Goal: Transaction & Acquisition: Purchase product/service

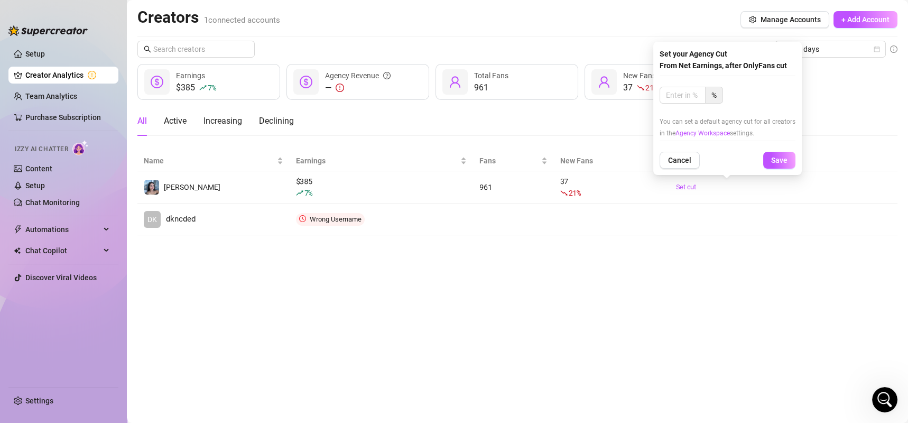
scroll to position [1162, 0]
click at [611, 317] on main "Creators 1 connected accounts Manage Accounts + Add Account Last 7 days $385 7 …" at bounding box center [517, 211] width 781 height 423
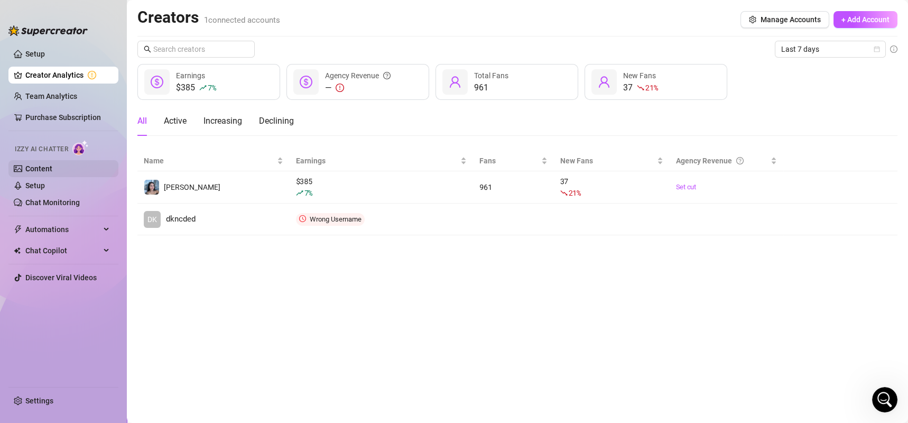
click at [44, 170] on link "Content" at bounding box center [38, 168] width 27 height 8
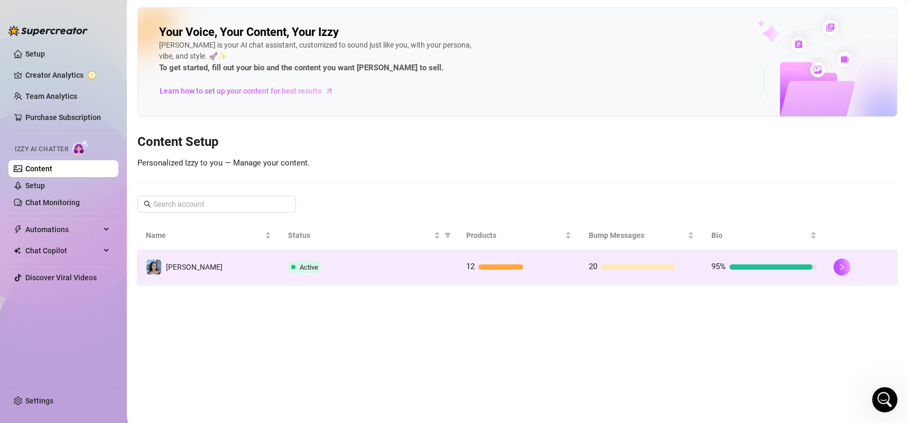
click at [454, 265] on td "Active" at bounding box center [367, 267] width 177 height 34
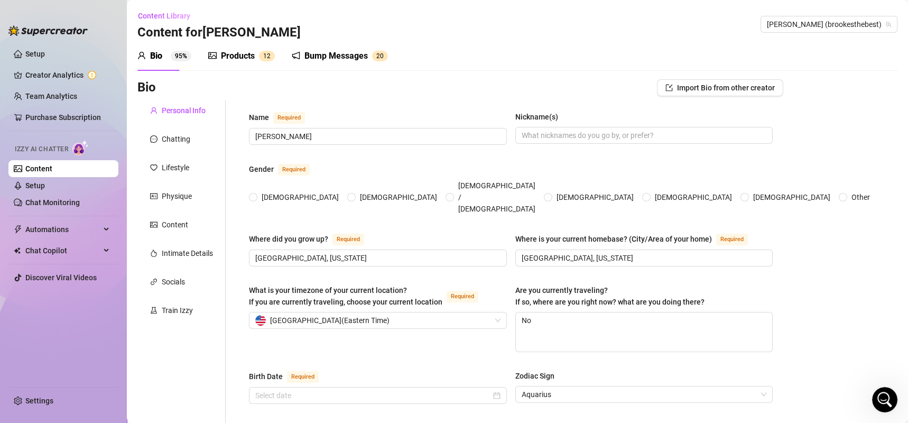
radio input "true"
type input "[DATE]"
click at [171, 140] on div "Chatting" at bounding box center [176, 139] width 29 height 12
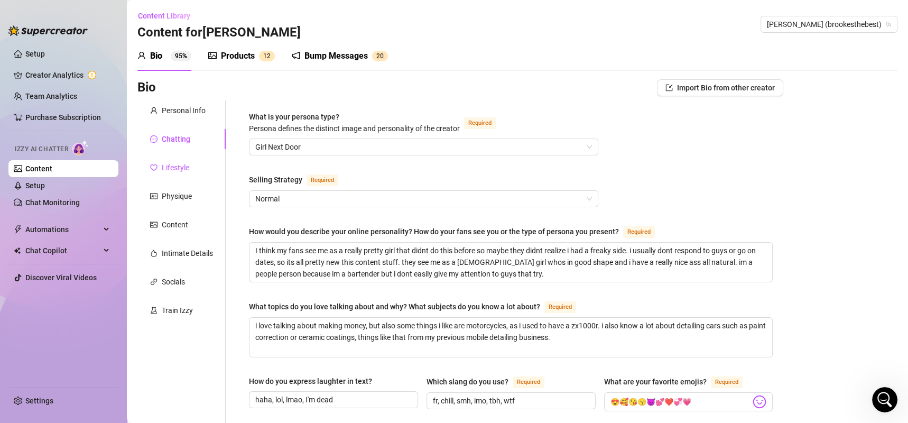
click at [153, 167] on icon "heart" at bounding box center [153, 167] width 7 height 7
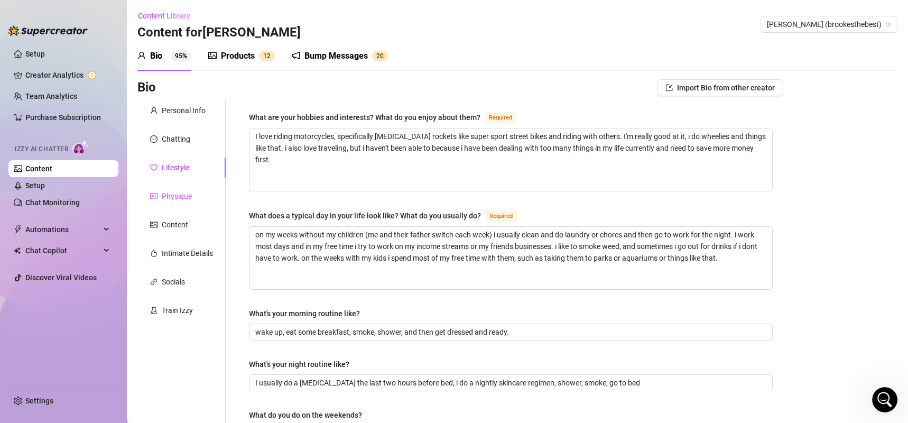
click at [157, 200] on div at bounding box center [153, 196] width 7 height 12
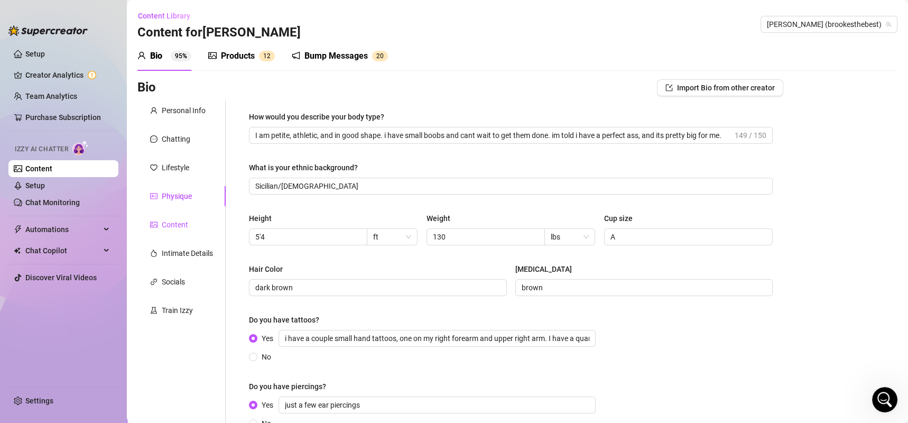
click at [165, 223] on div "Content" at bounding box center [175, 225] width 26 height 12
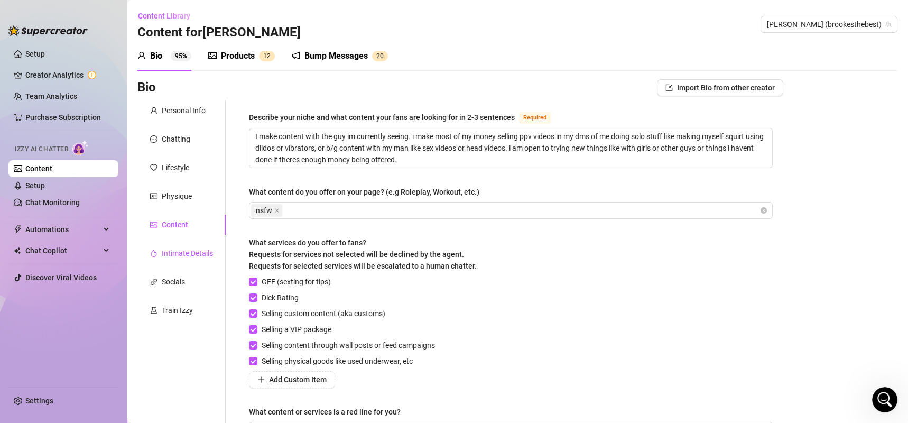
click at [166, 252] on div "Intimate Details" at bounding box center [187, 253] width 51 height 12
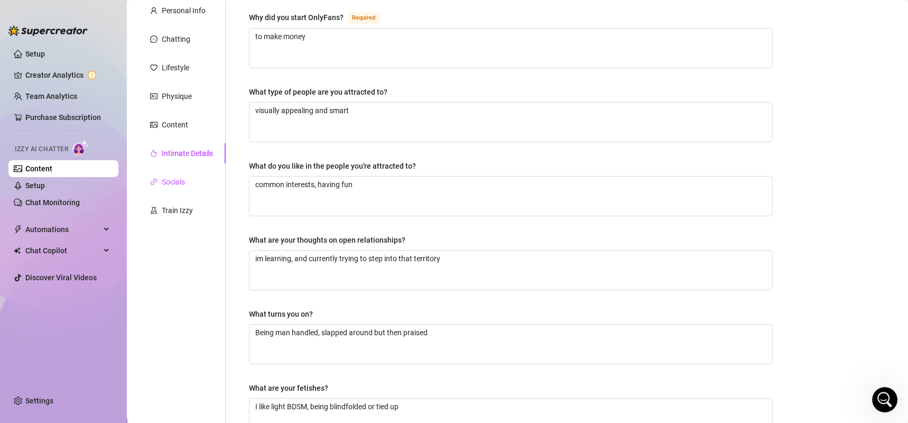
click at [154, 186] on div at bounding box center [153, 182] width 7 height 12
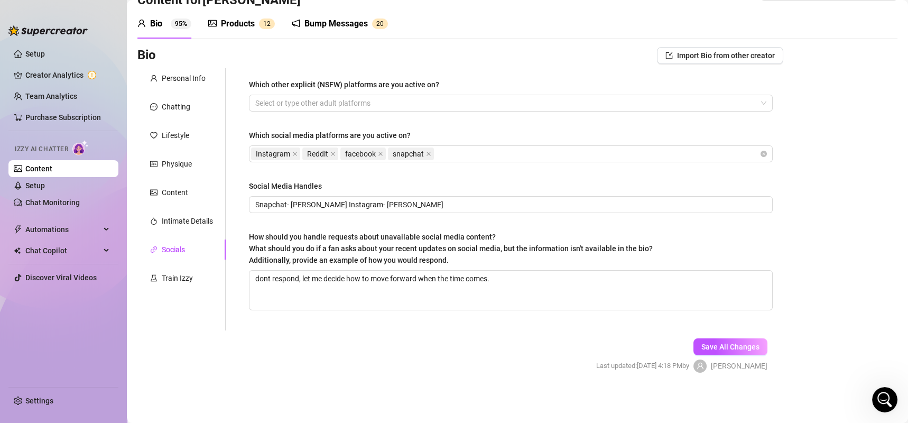
scroll to position [32, 0]
click at [153, 278] on icon "experiment" at bounding box center [153, 278] width 7 height 7
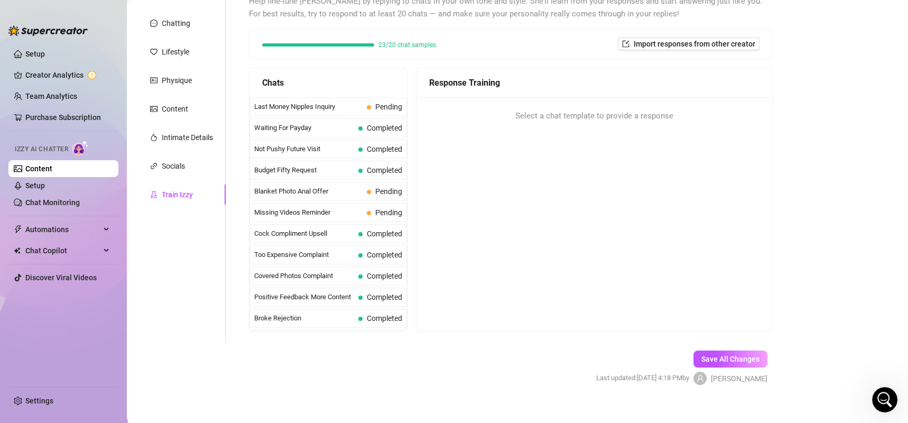
scroll to position [127, 0]
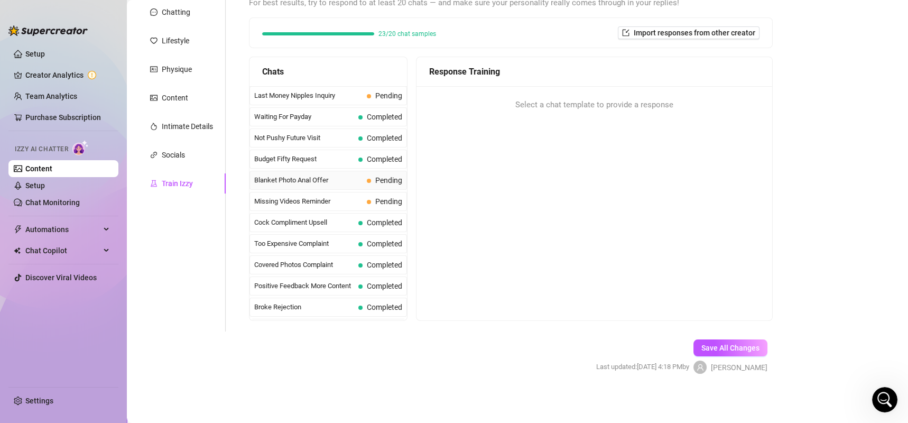
click at [311, 180] on span "Blanket Photo Anal Offer" at bounding box center [308, 180] width 108 height 11
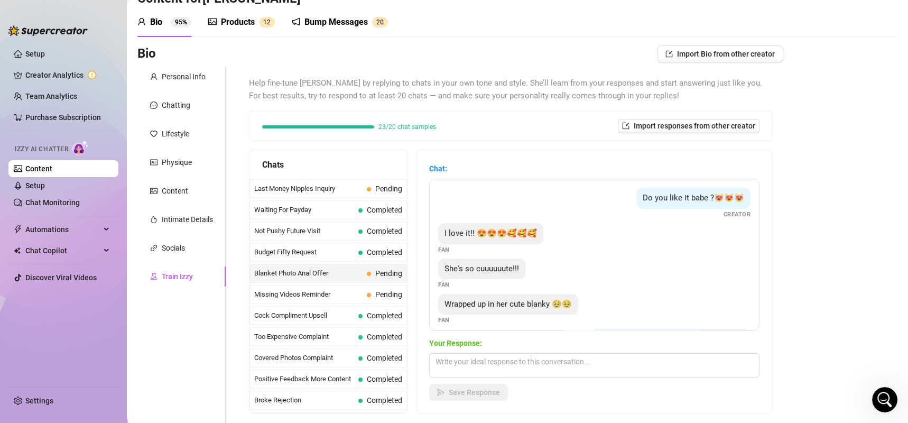
scroll to position [21, 0]
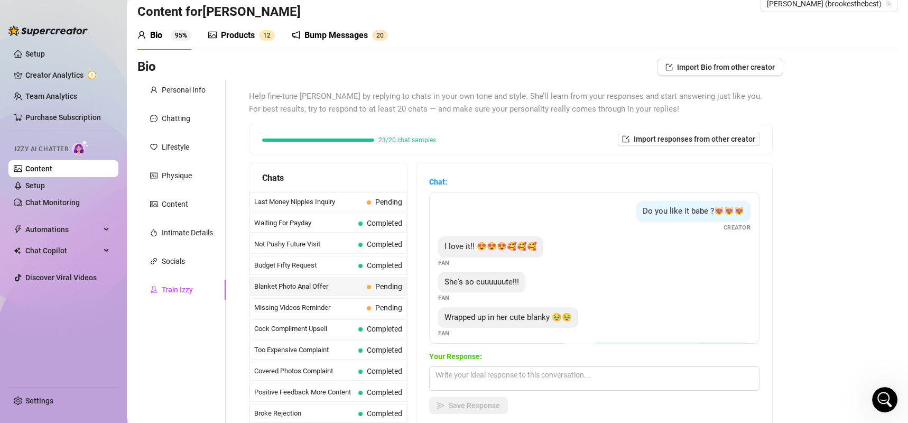
click at [248, 38] on div "Products" at bounding box center [238, 35] width 34 height 13
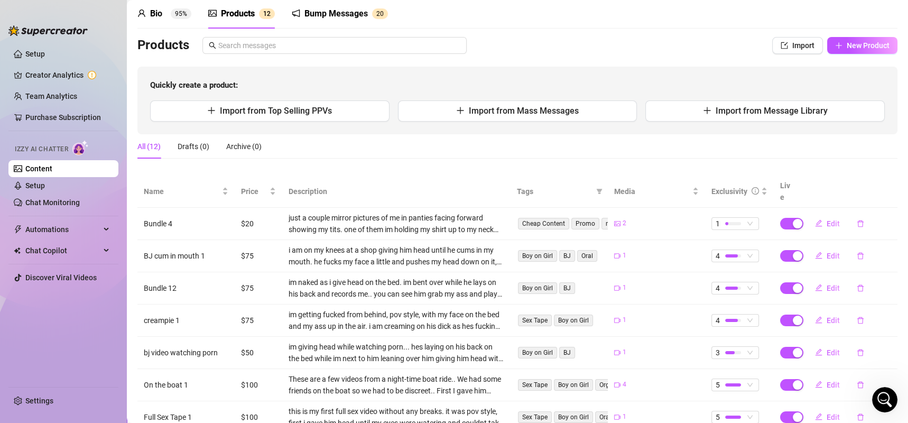
scroll to position [0, 0]
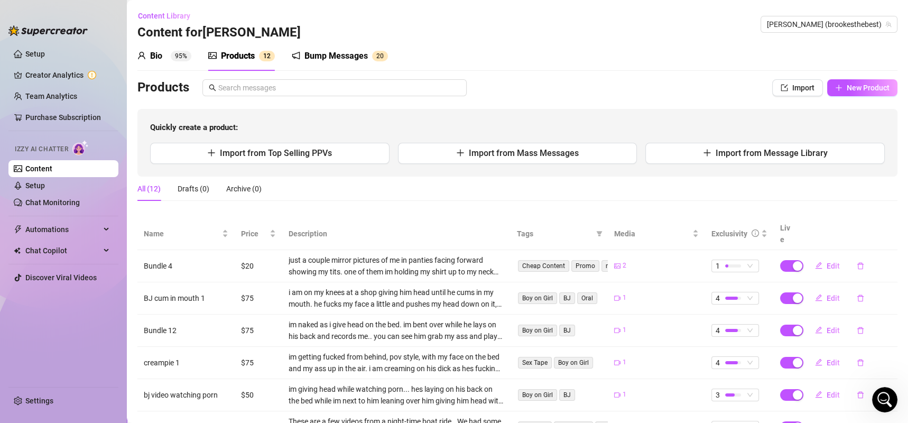
click at [342, 59] on div "Bump Messages" at bounding box center [335, 56] width 63 height 13
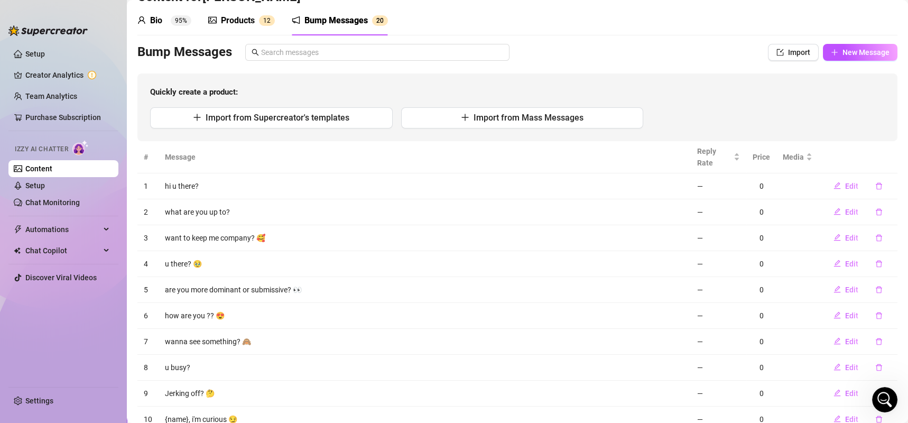
scroll to position [105, 0]
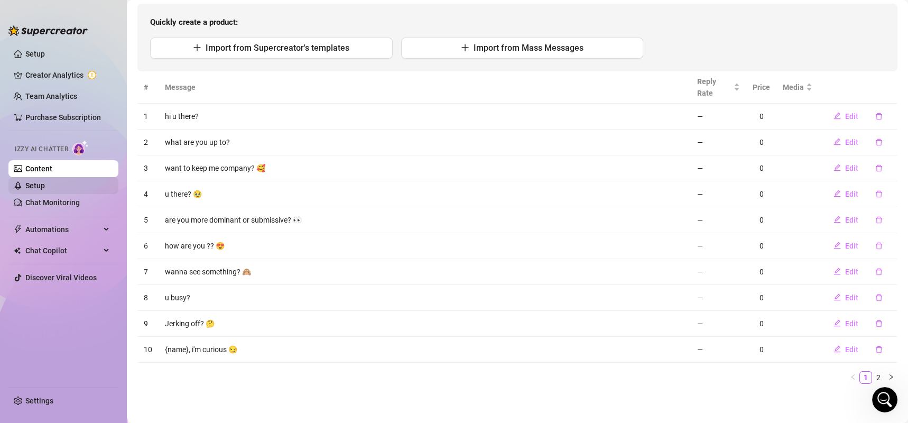
click at [45, 181] on link "Setup" at bounding box center [35, 185] width 20 height 8
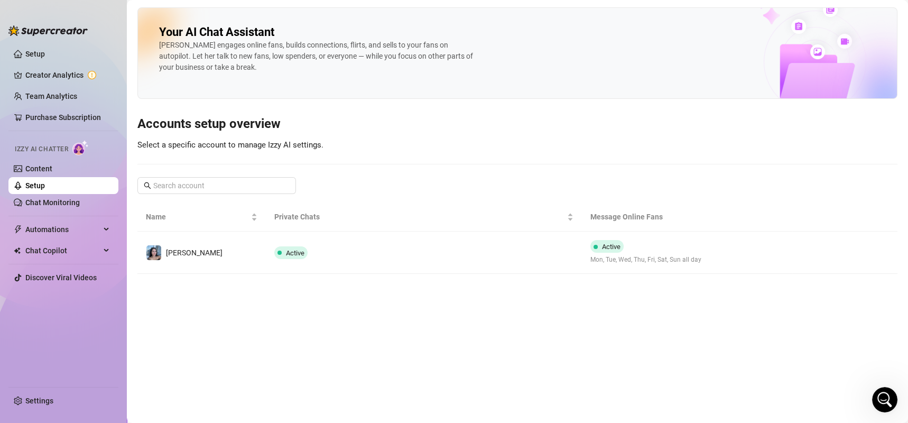
click at [529, 266] on td "Active" at bounding box center [423, 252] width 315 height 42
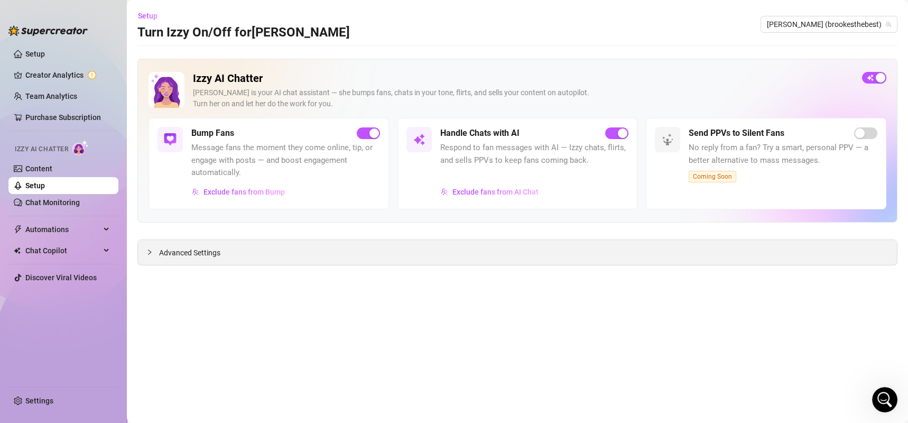
click at [312, 258] on div "Advanced Settings" at bounding box center [517, 252] width 759 height 25
click at [173, 256] on span "Advanced Settings" at bounding box center [189, 253] width 61 height 12
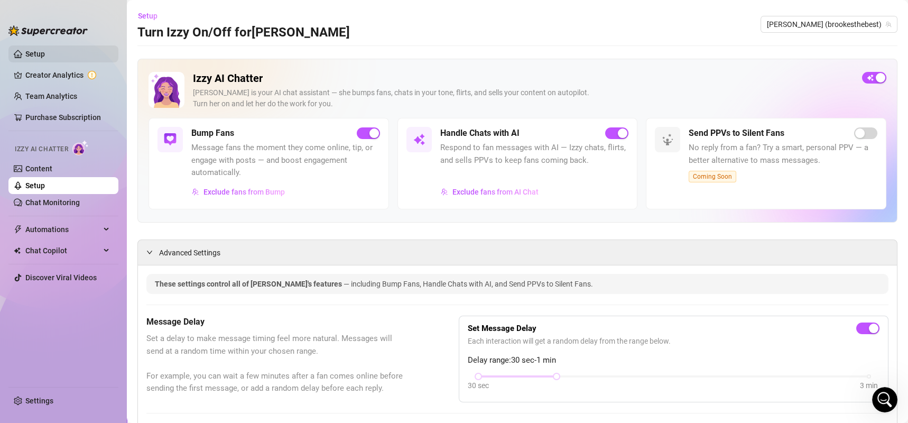
click at [25, 53] on link "Setup" at bounding box center [35, 54] width 20 height 8
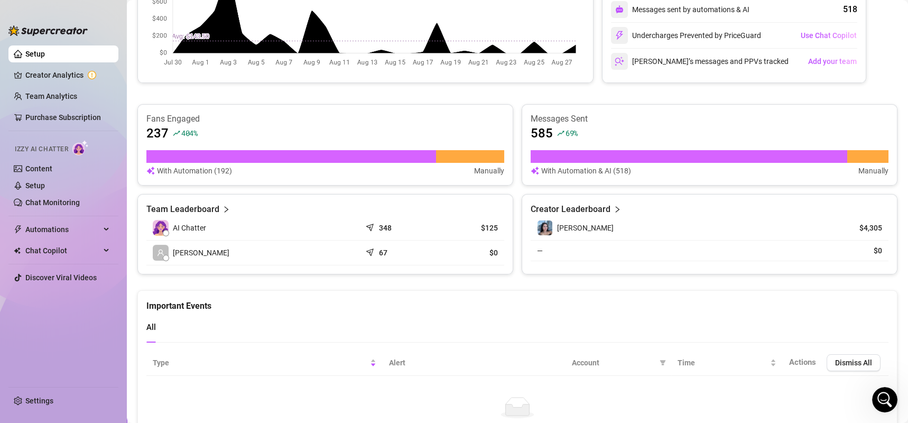
scroll to position [272, 0]
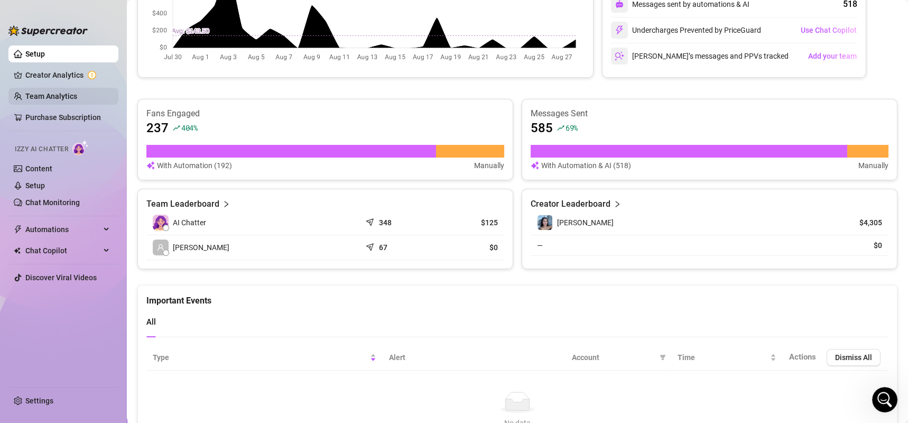
click at [25, 94] on link "Team Analytics" at bounding box center [51, 96] width 52 height 8
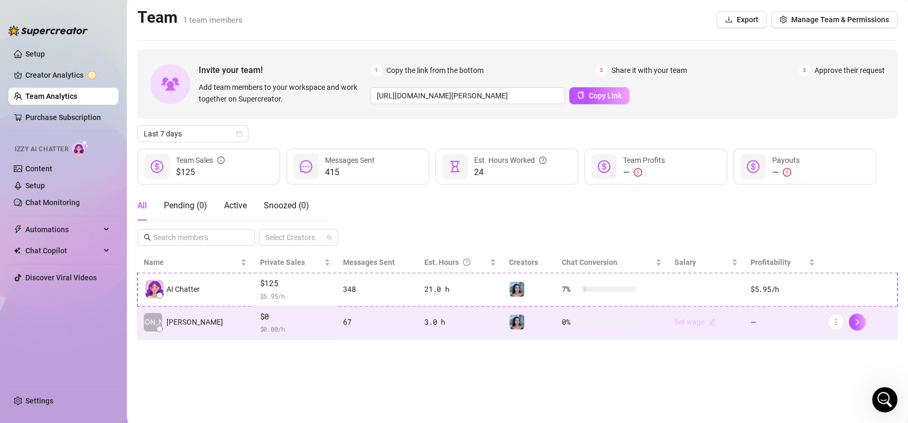
click at [685, 322] on link "Set wage" at bounding box center [695, 321] width 42 height 8
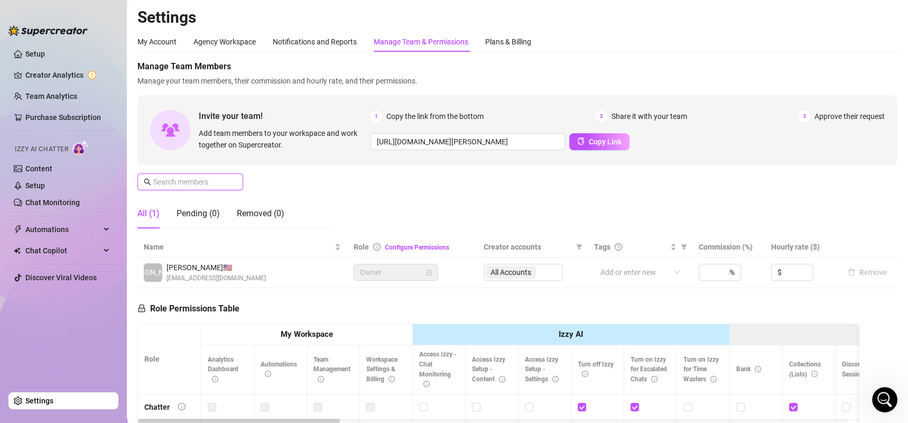
click at [206, 179] on input "text" at bounding box center [190, 182] width 75 height 12
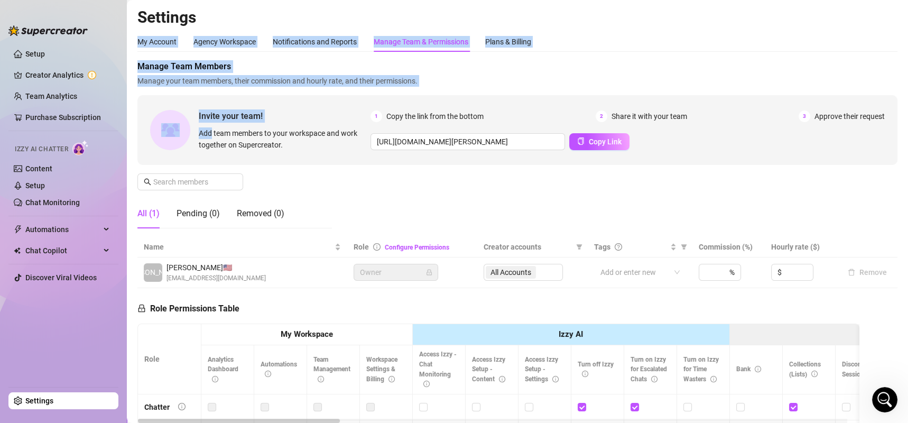
drag, startPoint x: 209, startPoint y: 134, endPoint x: 311, endPoint y: -78, distance: 234.4
click at [311, 0] on html "Setup Creator Analytics Team Analytics Purchase Subscription Izzy AI Chatter Co…" at bounding box center [454, 211] width 908 height 423
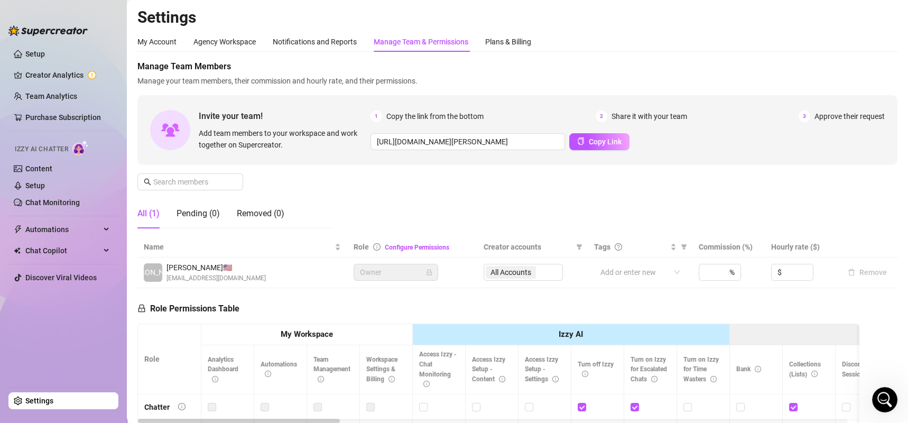
click at [356, 184] on div "Manage Team Members Manage your team members, their commission and hourly rate,…" at bounding box center [517, 148] width 760 height 176
click at [29, 165] on link "Content" at bounding box center [38, 168] width 27 height 8
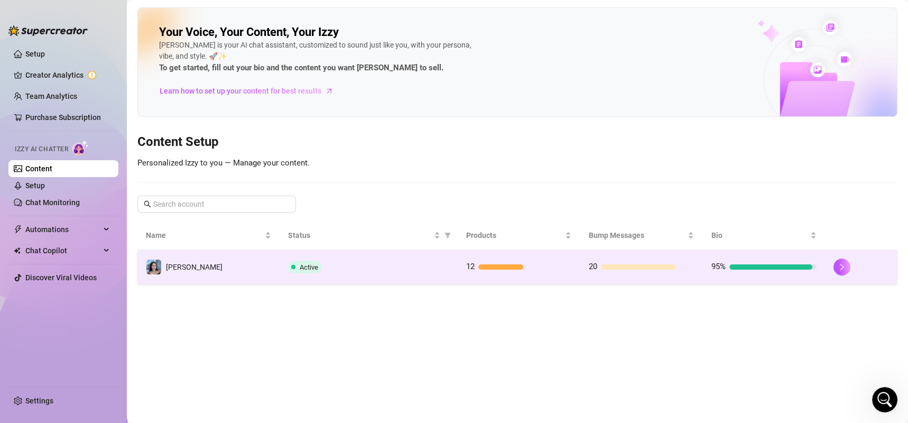
click at [368, 266] on div "Active" at bounding box center [368, 266] width 161 height 13
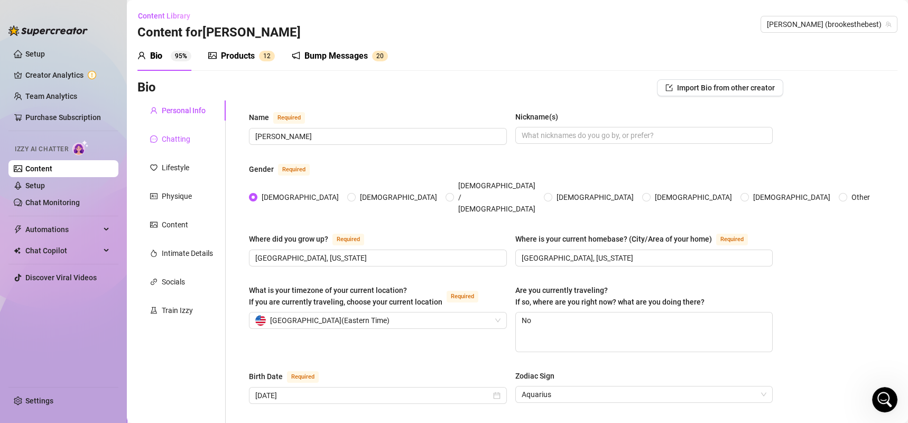
click at [167, 141] on div "Chatting" at bounding box center [176, 139] width 29 height 12
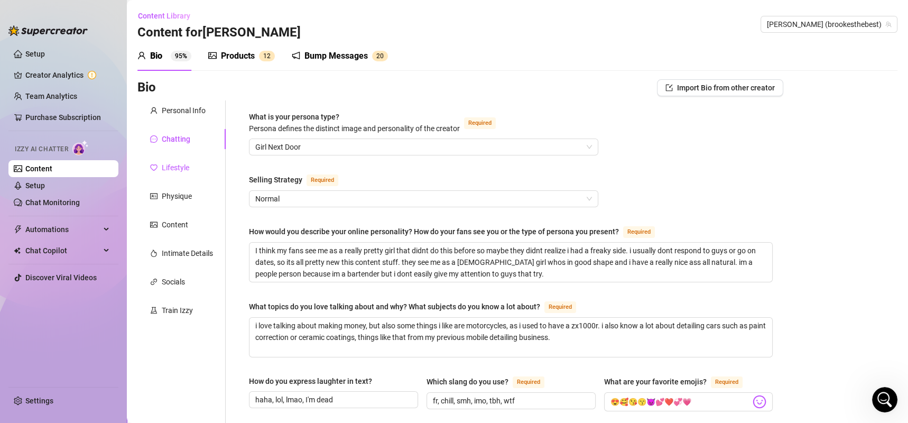
click at [153, 167] on icon "heart" at bounding box center [153, 167] width 7 height 7
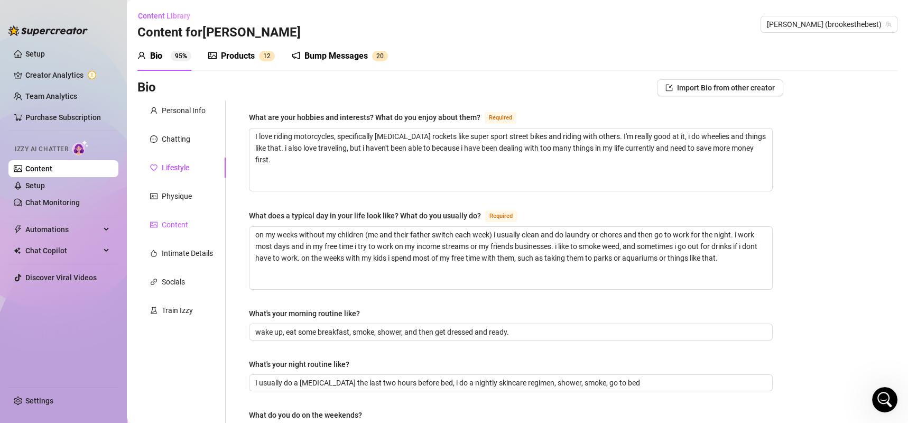
click at [179, 225] on div "Content" at bounding box center [175, 225] width 26 height 12
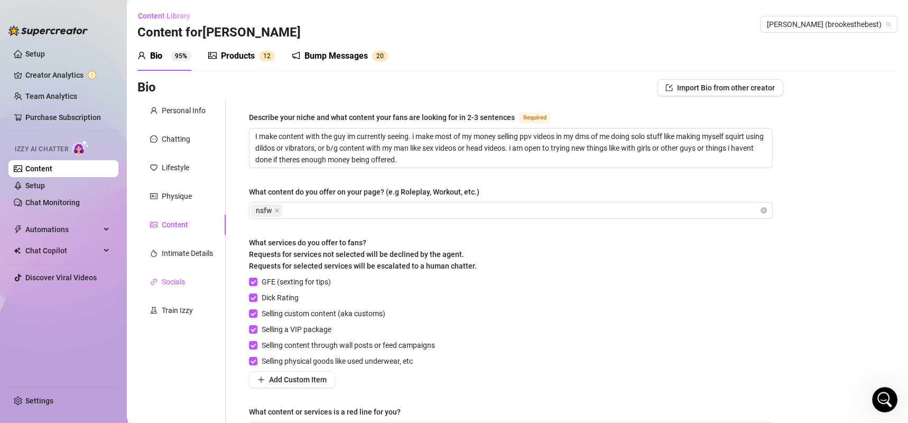
click at [163, 280] on div "Socials" at bounding box center [173, 282] width 23 height 12
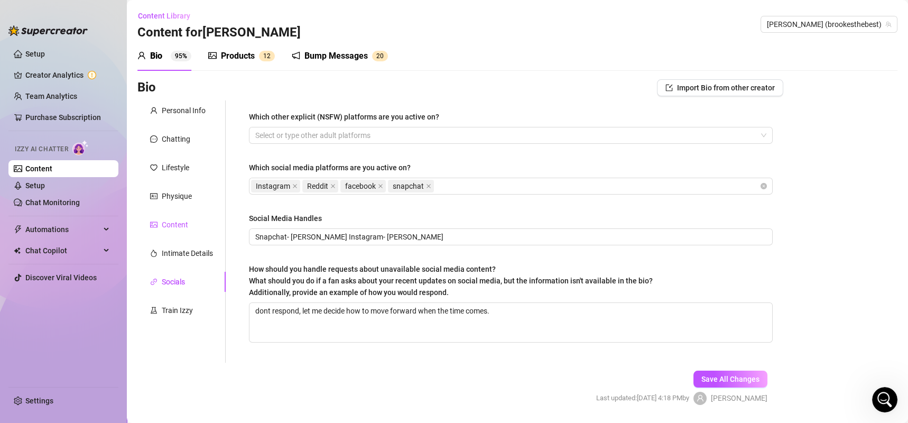
click at [164, 228] on div "Content" at bounding box center [175, 225] width 26 height 12
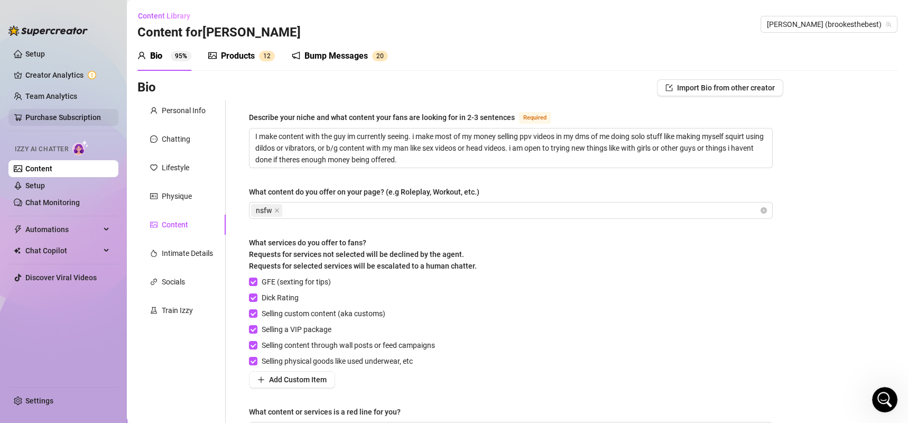
click at [41, 114] on link "Purchase Subscription" at bounding box center [63, 117] width 76 height 8
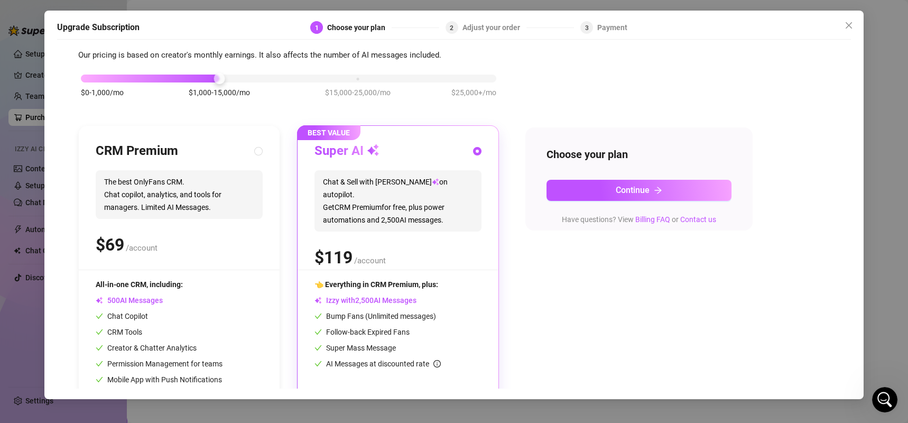
scroll to position [31, 0]
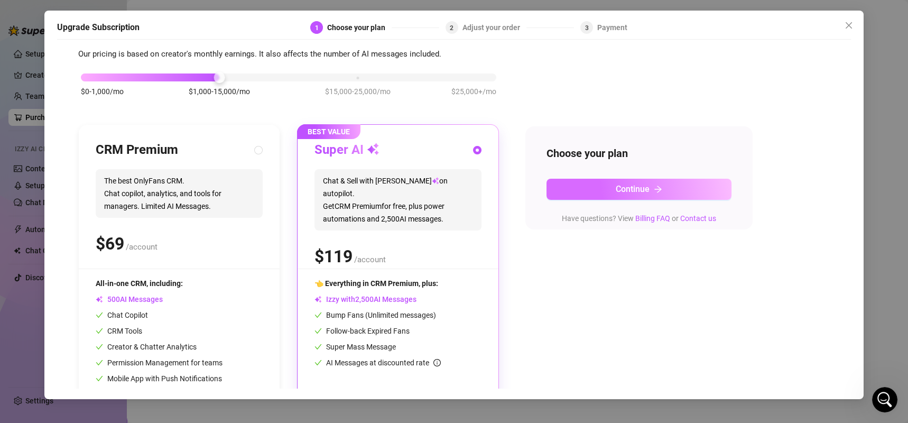
click at [623, 193] on span "Continue" at bounding box center [632, 189] width 34 height 10
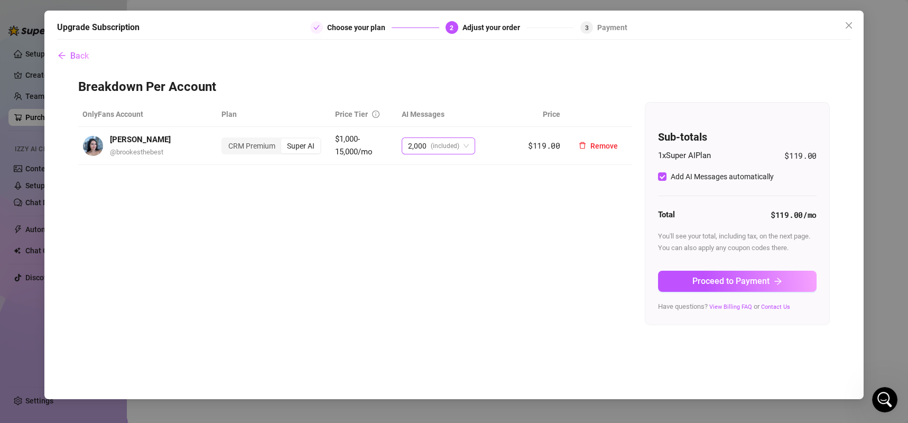
click at [451, 151] on span "(included)" at bounding box center [445, 146] width 29 height 16
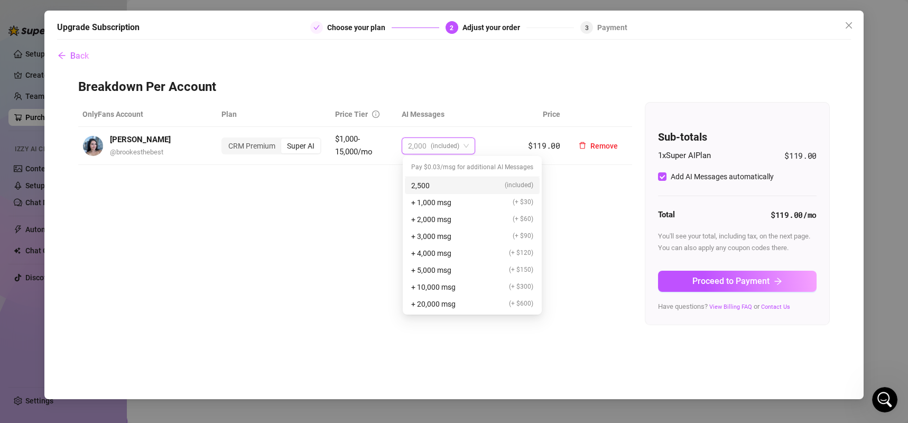
click at [460, 151] on span "2,000 (included)" at bounding box center [438, 146] width 61 height 16
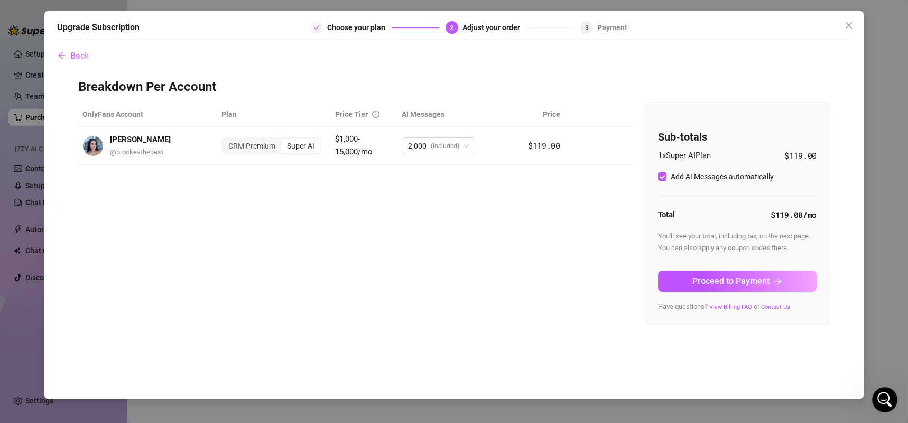
click at [612, 238] on div "OnlyFans Account Plan Price Tier AI Messages [PERSON_NAME] @ brookesthebest CRM…" at bounding box center [453, 213] width 751 height 223
click at [76, 55] on span "Back" at bounding box center [79, 56] width 18 height 10
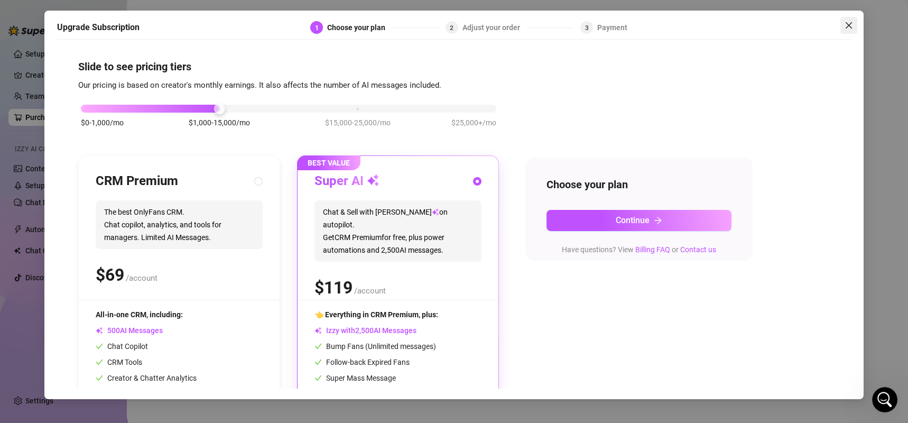
click at [846, 25] on icon "close" at bounding box center [848, 25] width 8 height 8
